Goal: Check status: Check status

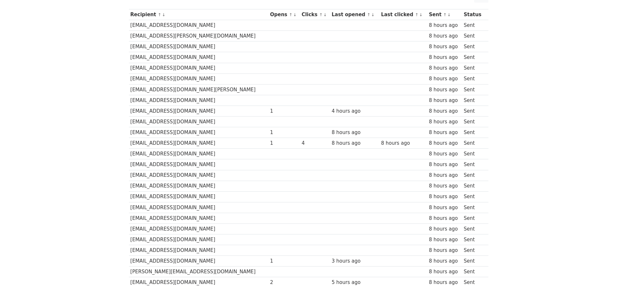
scroll to position [30, 0]
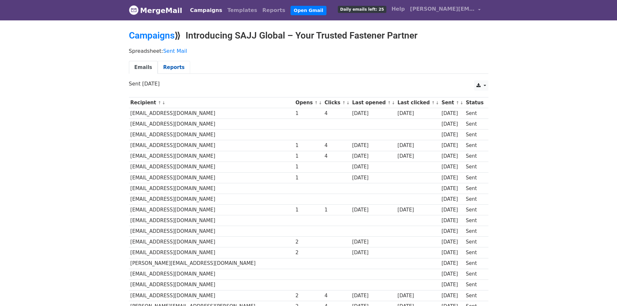
click at [170, 68] on link "Reports" at bounding box center [174, 67] width 32 height 13
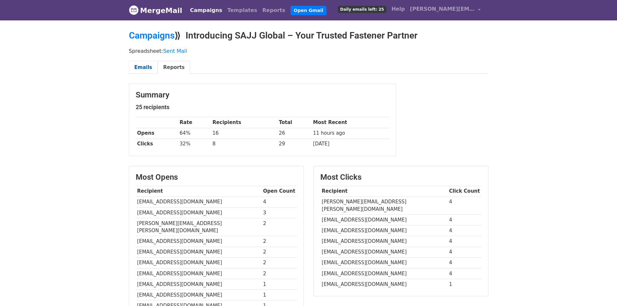
click at [153, 71] on link "Emails" at bounding box center [143, 67] width 29 height 13
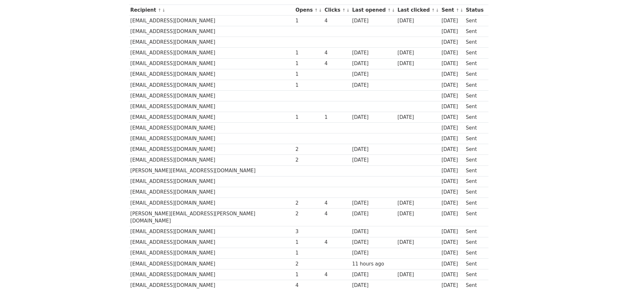
scroll to position [127, 0]
